Goal: Task Accomplishment & Management: Use online tool/utility

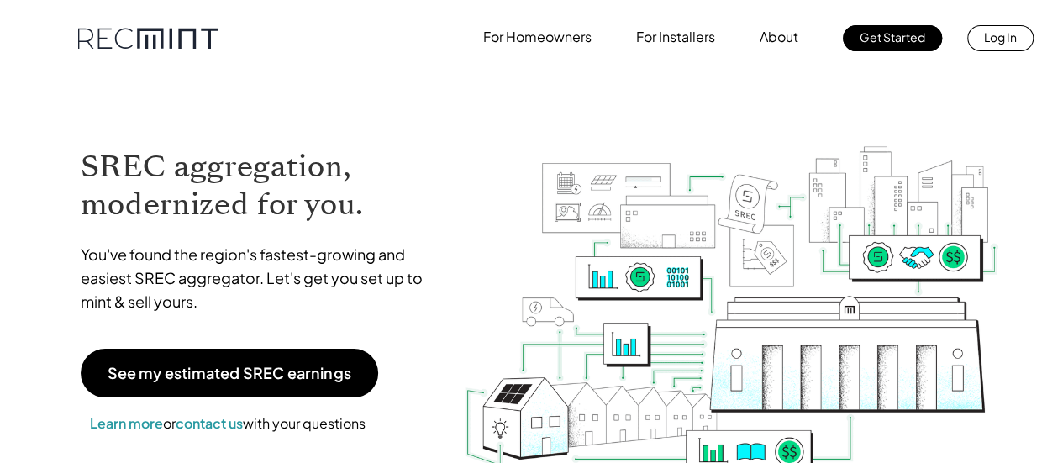
click at [1012, 38] on p "Log In" at bounding box center [1000, 37] width 33 height 24
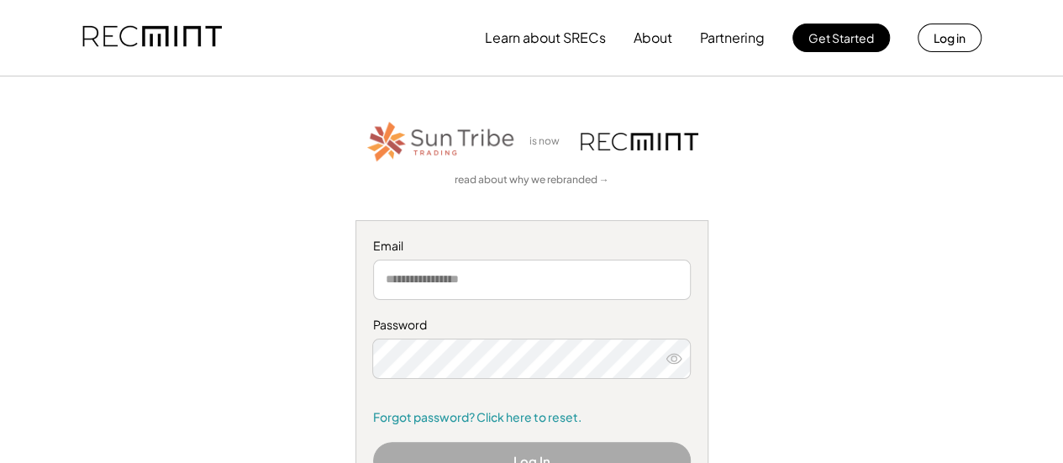
click at [544, 276] on input "email" at bounding box center [532, 280] width 318 height 40
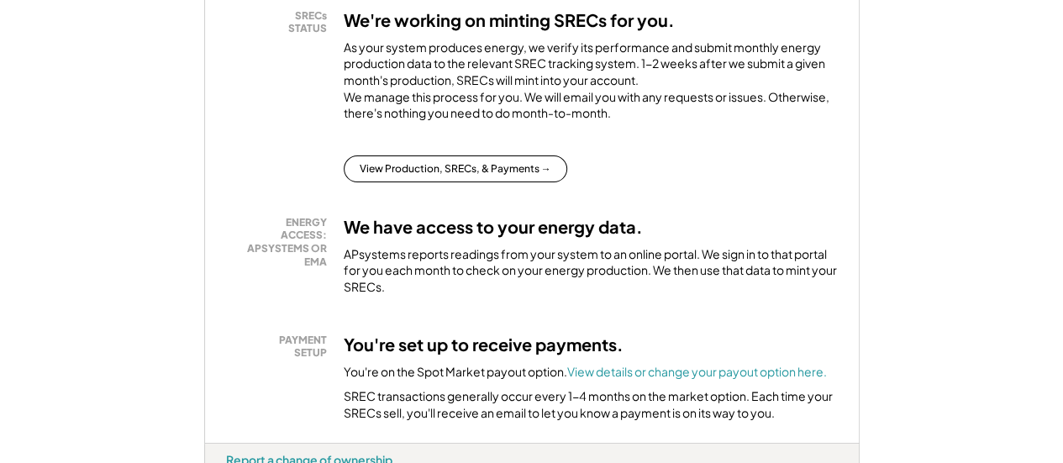
scroll to position [363, 0]
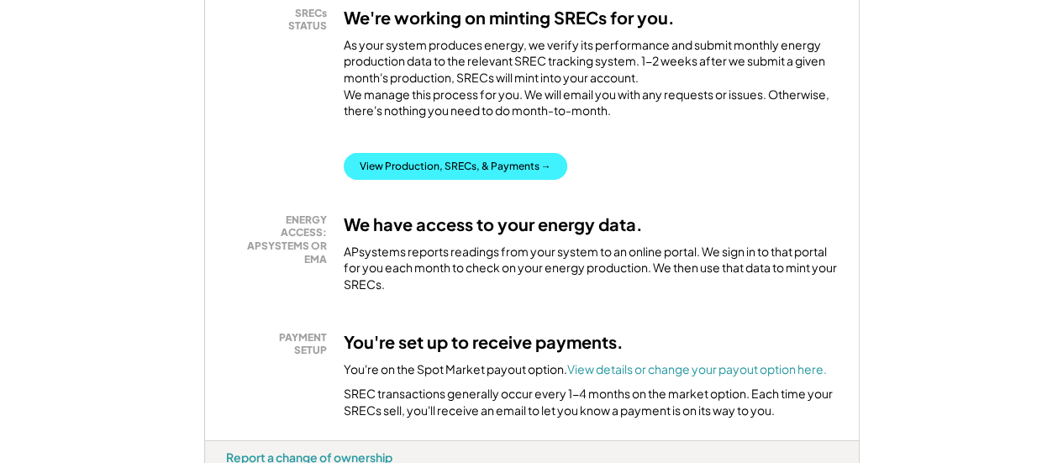
click at [459, 174] on button "View Production, SRECs, & Payments →" at bounding box center [455, 166] width 223 height 27
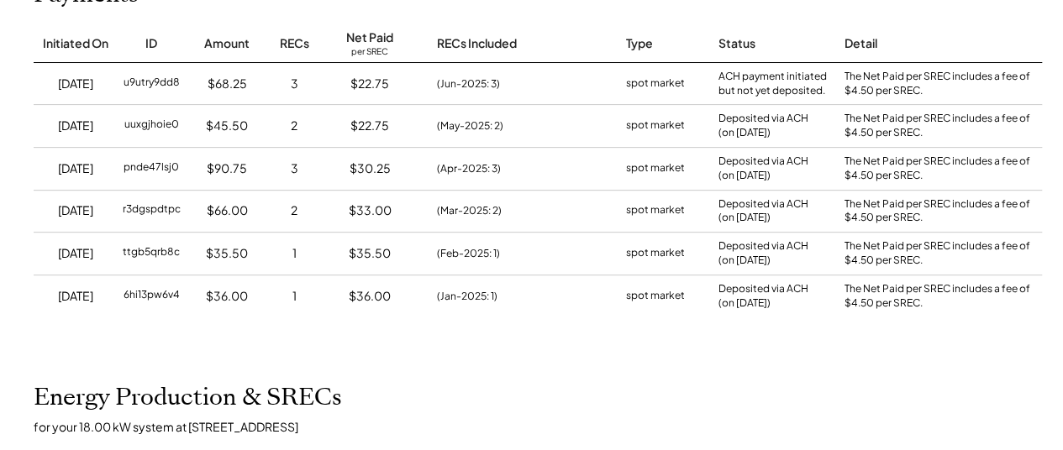
scroll to position [242, 0]
